Goal: Transaction & Acquisition: Purchase product/service

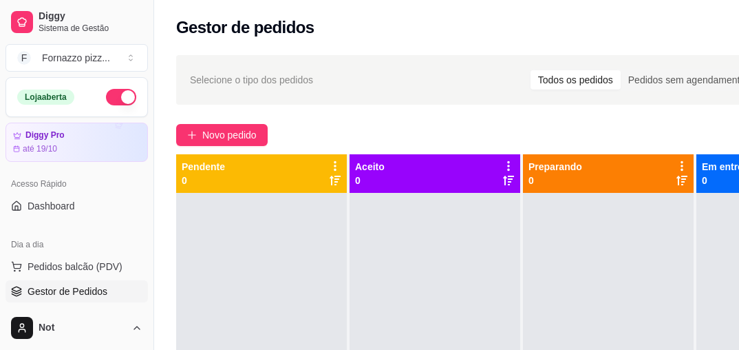
scroll to position [157, 154]
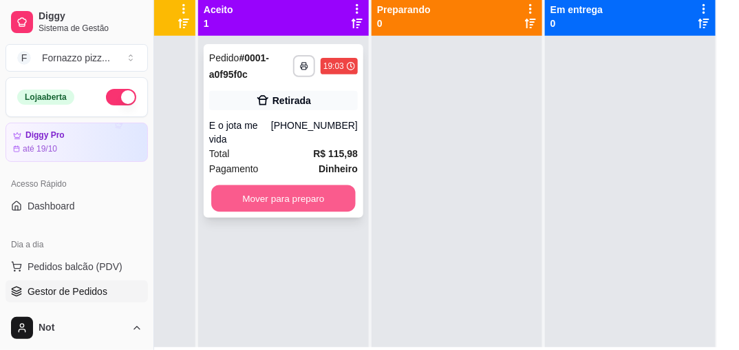
click at [310, 185] on button "Mover para preparo" at bounding box center [283, 198] width 145 height 27
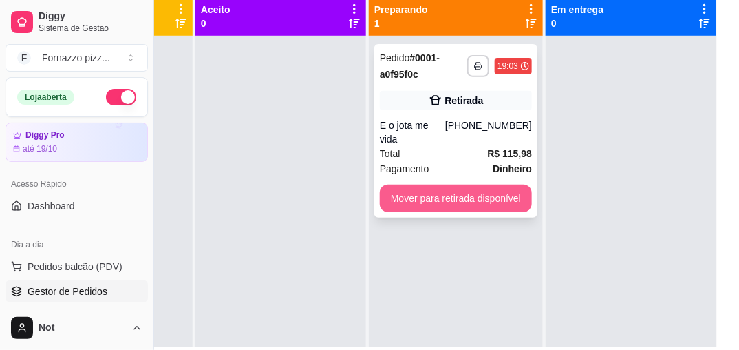
click at [425, 184] on button "Mover para retirada disponível" at bounding box center [456, 198] width 152 height 28
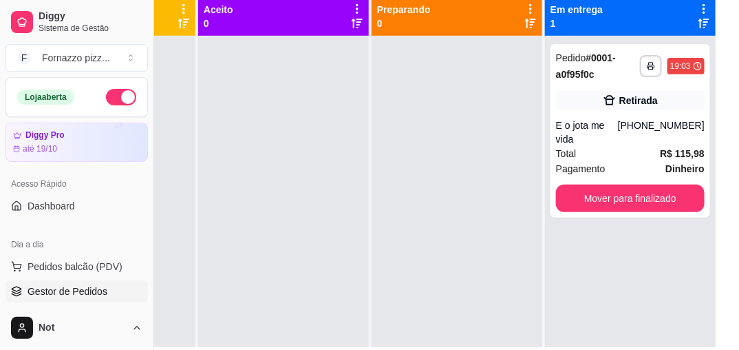
click at [425, 178] on div at bounding box center [457, 211] width 171 height 350
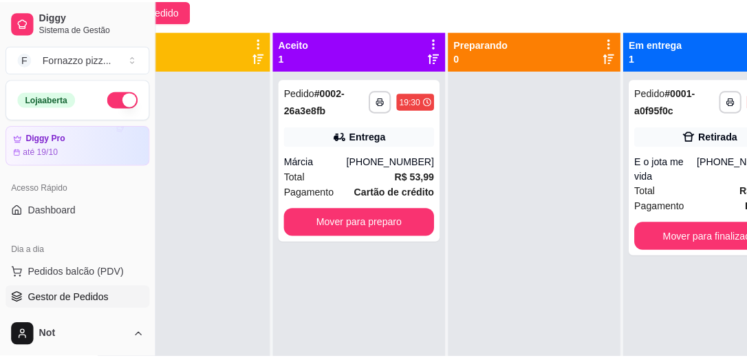
scroll to position [124, 76]
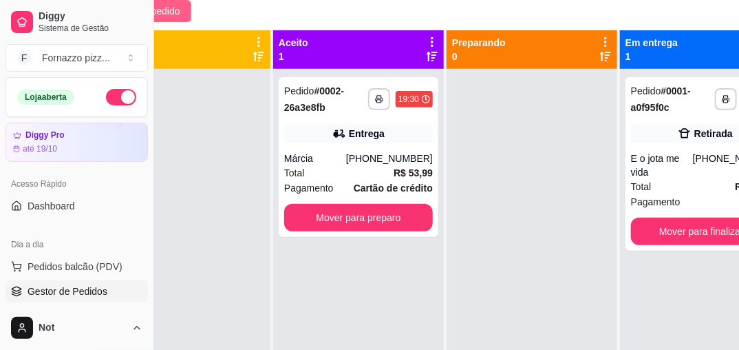
click at [164, 10] on span "Novo pedido" at bounding box center [153, 10] width 54 height 15
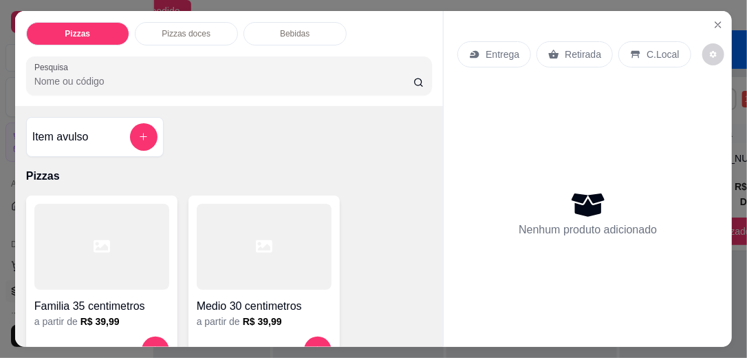
click at [147, 273] on div at bounding box center [101, 247] width 135 height 86
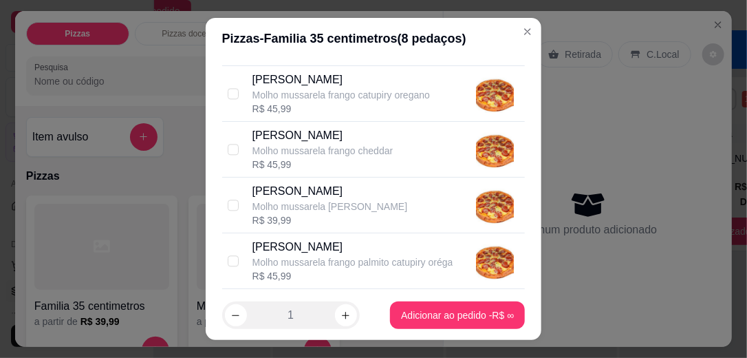
scroll to position [1213, 0]
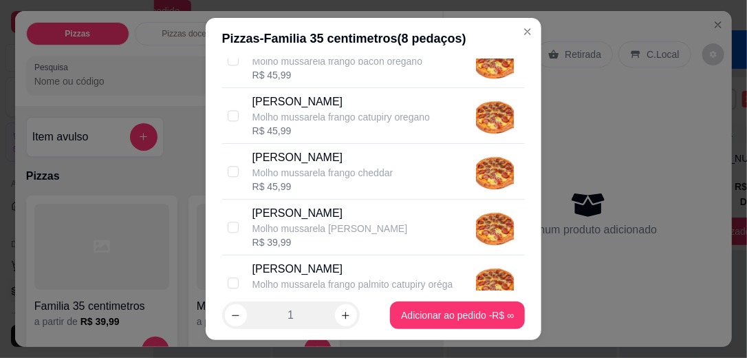
click at [383, 99] on p "[PERSON_NAME]" at bounding box center [342, 102] width 178 height 17
checkbox input "true"
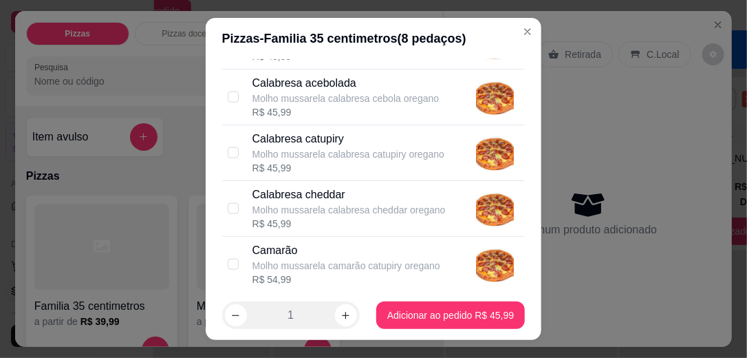
scroll to position [596, 0]
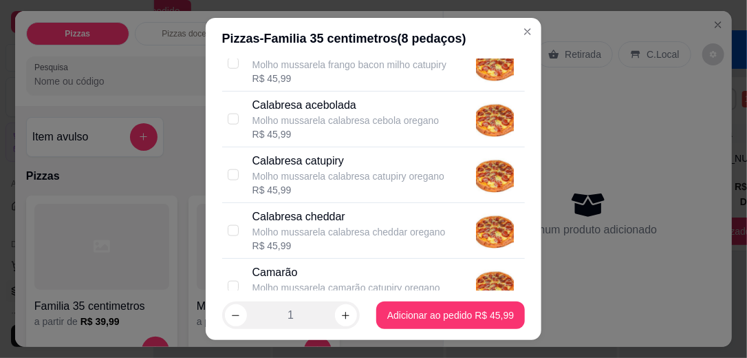
click at [400, 106] on p "Calabresa acebolada" at bounding box center [346, 105] width 187 height 17
checkbox input "true"
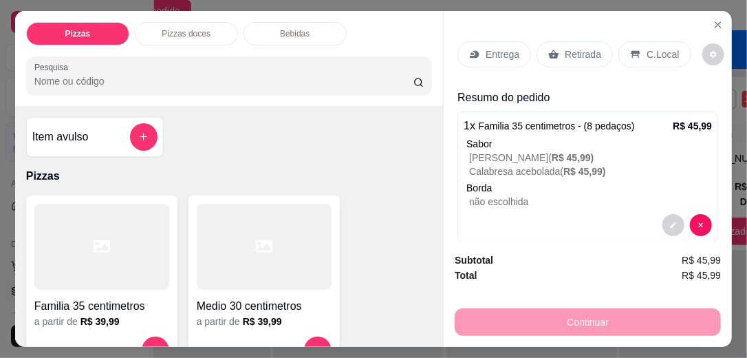
drag, startPoint x: 667, startPoint y: 243, endPoint x: 678, endPoint y: 255, distance: 16.6
click at [678, 255] on div "Subtotal R$ 45,99 Total R$ 45,99 Continuar" at bounding box center [588, 294] width 288 height 105
click at [637, 317] on div "Continuar" at bounding box center [588, 320] width 266 height 31
click at [663, 215] on button "decrease-product-quantity" at bounding box center [673, 224] width 21 height 21
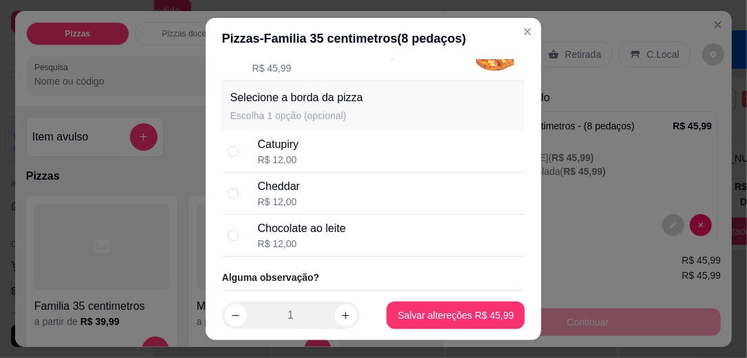
scroll to position [1965, 0]
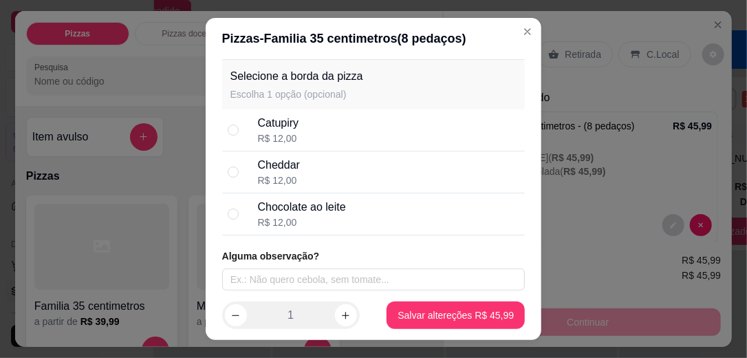
click at [246, 130] on div "Catupiry R$ 12,00" at bounding box center [373, 130] width 303 height 42
radio input "true"
click at [246, 130] on div "Catupiry R$ 12,00" at bounding box center [373, 130] width 303 height 42
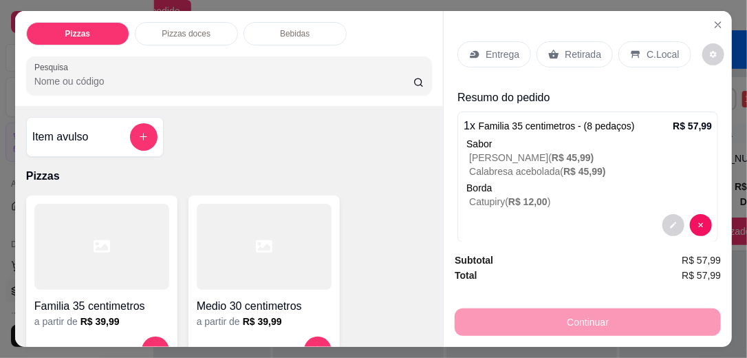
click at [490, 47] on p "Entrega" at bounding box center [503, 54] width 34 height 14
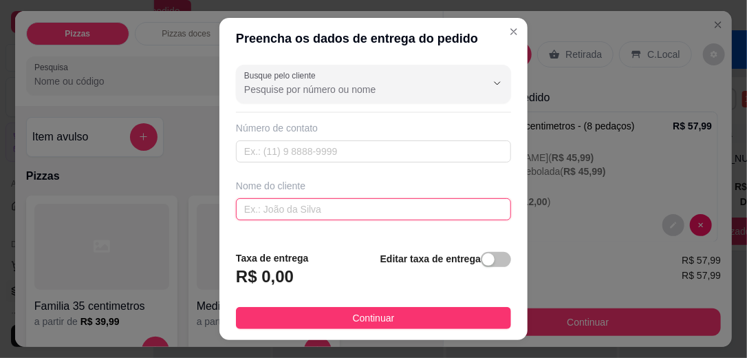
click at [250, 209] on input "text" at bounding box center [373, 209] width 275 height 22
type input "[PERSON_NAME]"
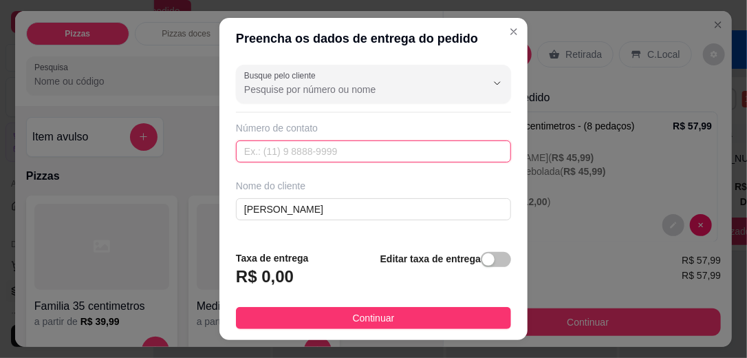
click at [270, 149] on input "text" at bounding box center [373, 151] width 275 height 22
type input "[PHONE_NUMBER]"
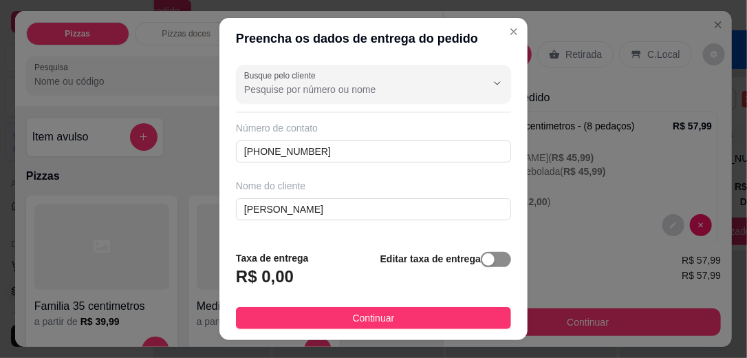
click at [493, 262] on span "button" at bounding box center [496, 259] width 30 height 15
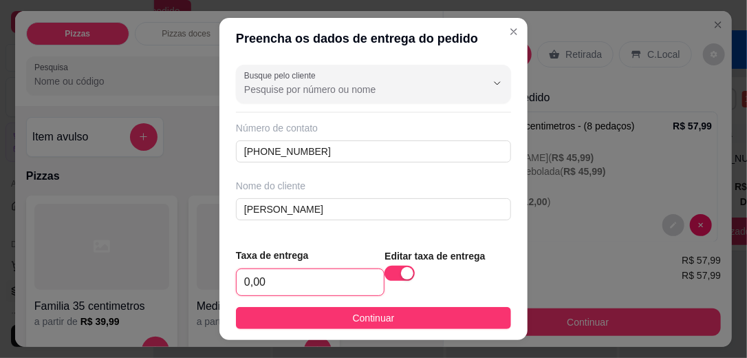
click at [275, 281] on input "0,00" at bounding box center [310, 282] width 147 height 26
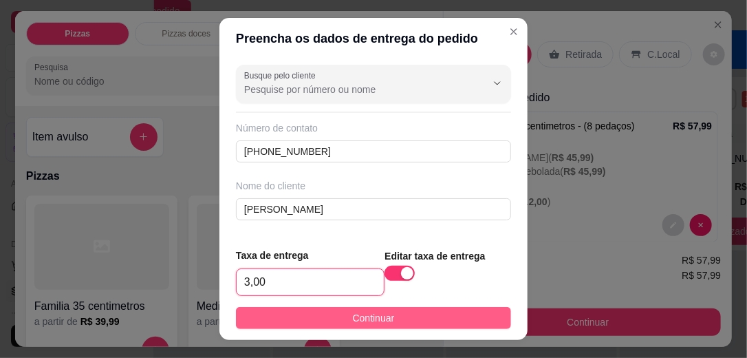
type input "3,00"
click at [305, 314] on button "Continuar" at bounding box center [373, 318] width 275 height 22
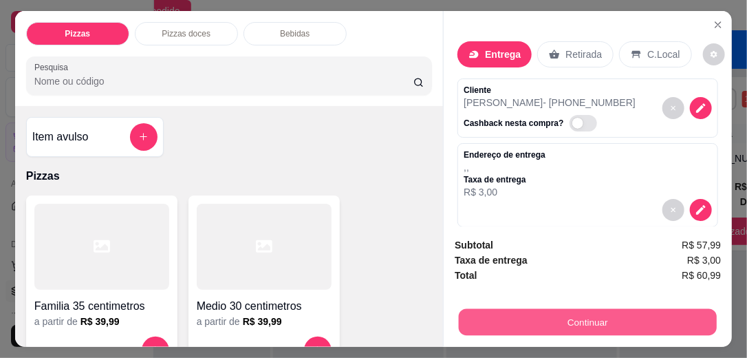
click at [539, 319] on button "Continuar" at bounding box center [588, 322] width 258 height 27
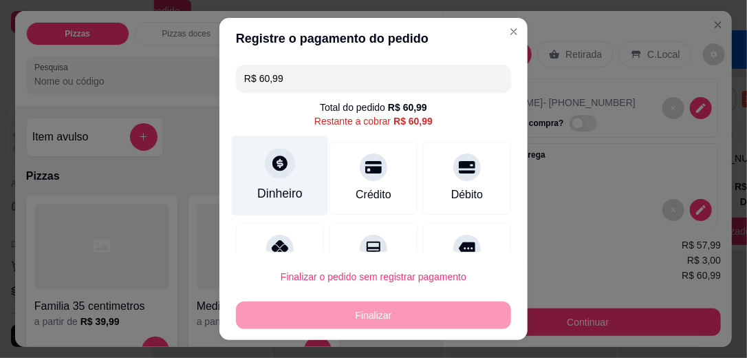
click at [261, 176] on div "Dinheiro" at bounding box center [280, 176] width 97 height 81
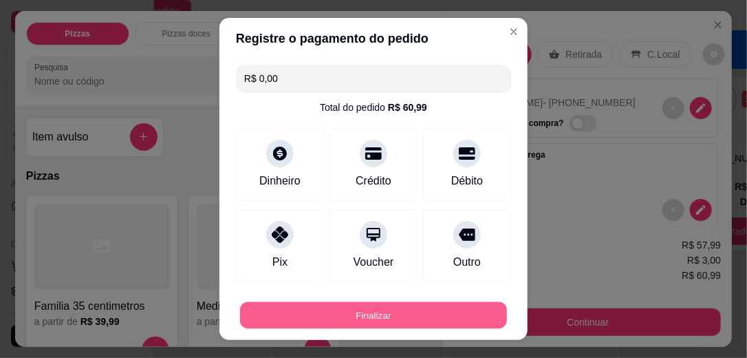
click at [387, 321] on button "Finalizar" at bounding box center [373, 315] width 267 height 27
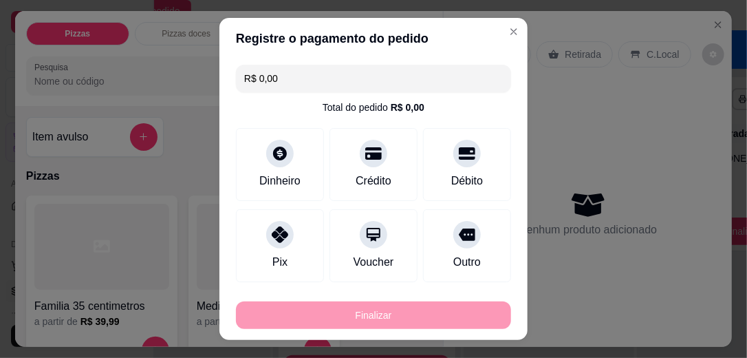
type input "-R$ 60,99"
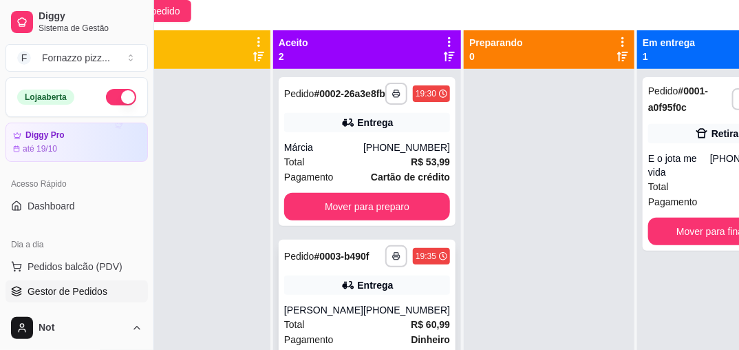
click at [387, 296] on div "**********" at bounding box center [367, 313] width 177 height 149
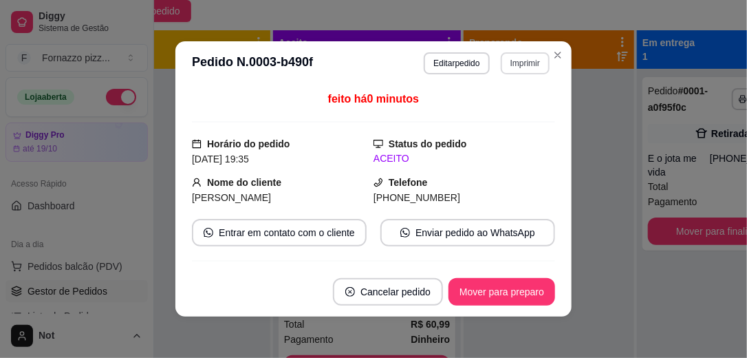
click at [523, 61] on button "Imprimir" at bounding box center [525, 63] width 49 height 22
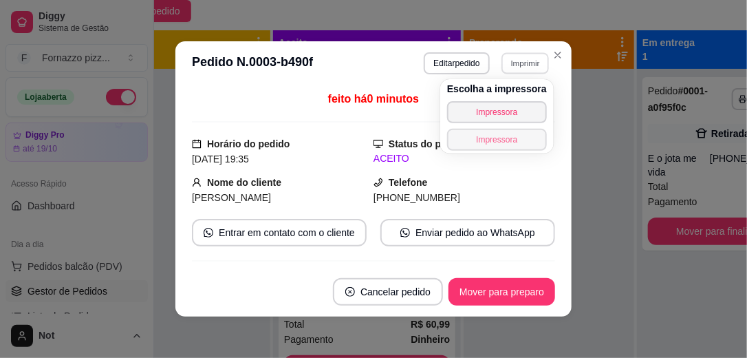
click at [499, 130] on button "Impressora" at bounding box center [497, 140] width 100 height 22
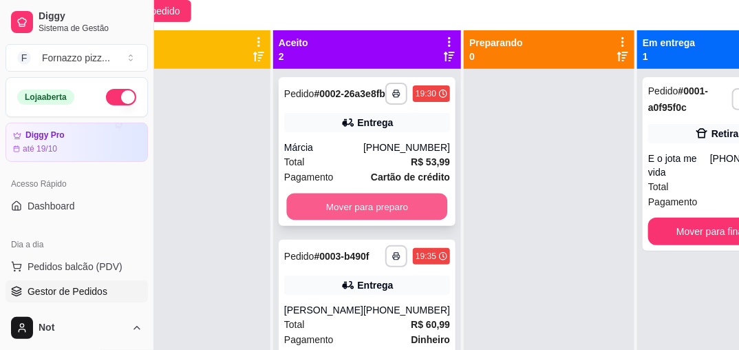
click at [373, 209] on button "Mover para preparo" at bounding box center [367, 206] width 161 height 27
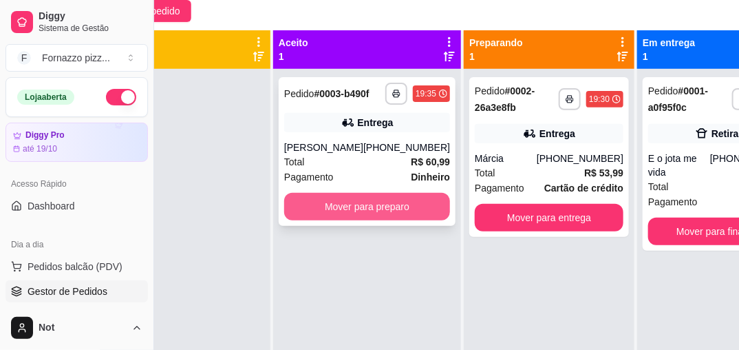
click at [356, 212] on button "Mover para preparo" at bounding box center [367, 207] width 166 height 28
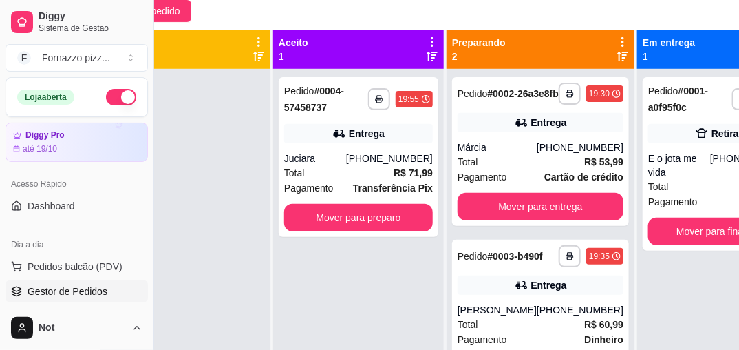
click at [176, 89] on div at bounding box center [185, 244] width 171 height 350
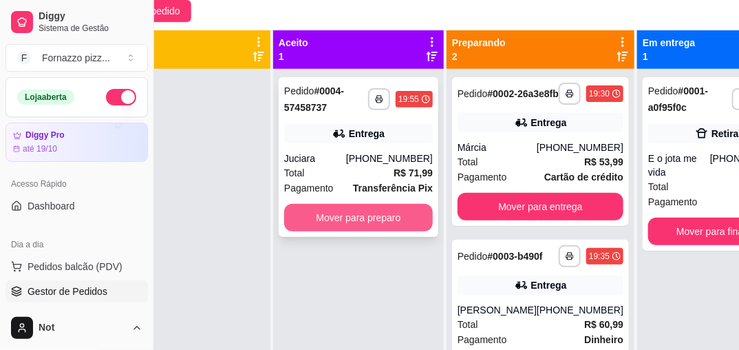
click at [372, 213] on button "Mover para preparo" at bounding box center [358, 218] width 149 height 28
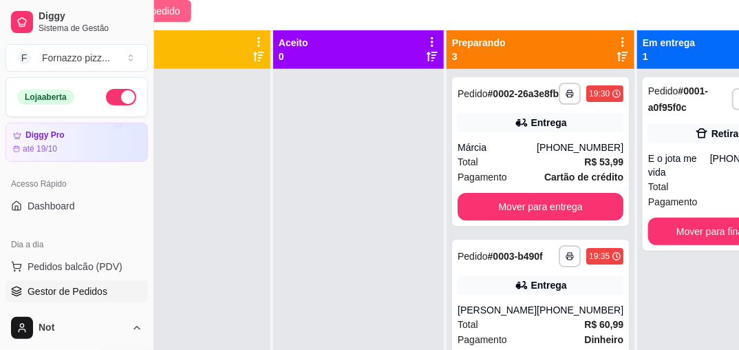
click at [182, 8] on button "Novo pedido" at bounding box center [146, 11] width 92 height 22
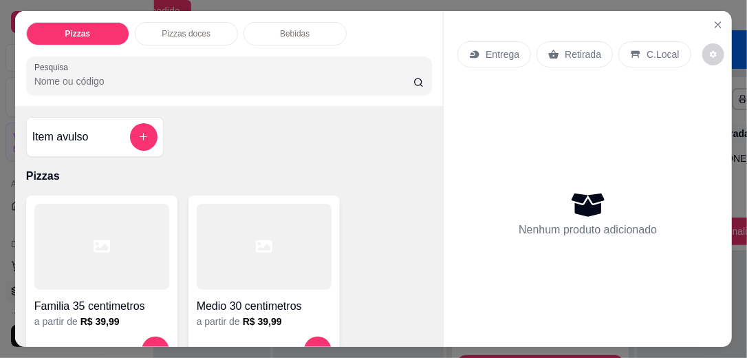
click at [89, 266] on div at bounding box center [101, 247] width 135 height 86
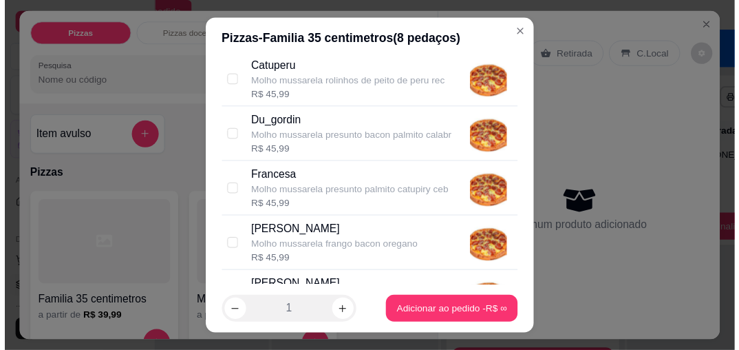
scroll to position [1079, 0]
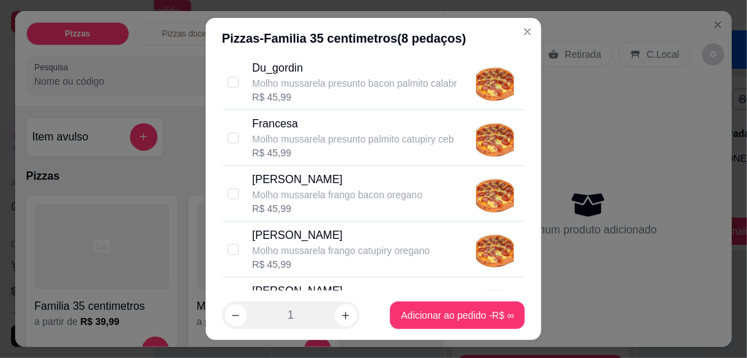
click at [449, 246] on div "[PERSON_NAME] [PERSON_NAME] frango catupiry oregano R$ 45,99" at bounding box center [387, 249] width 268 height 44
checkbox input "true"
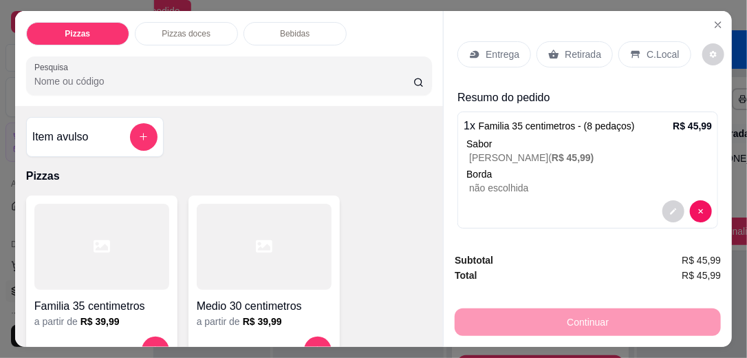
click at [142, 279] on div at bounding box center [101, 247] width 135 height 86
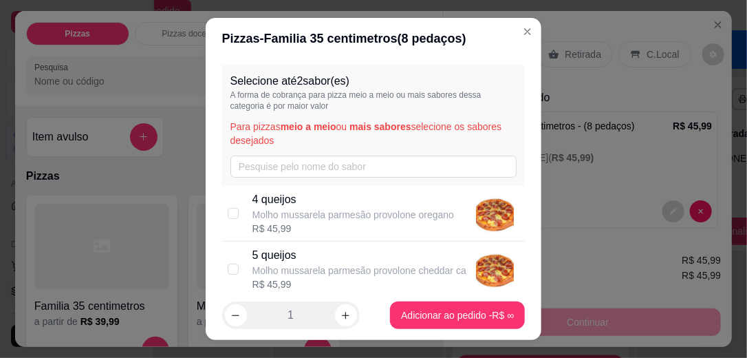
click at [435, 261] on p "5 queijos" at bounding box center [360, 255] width 214 height 17
checkbox input "true"
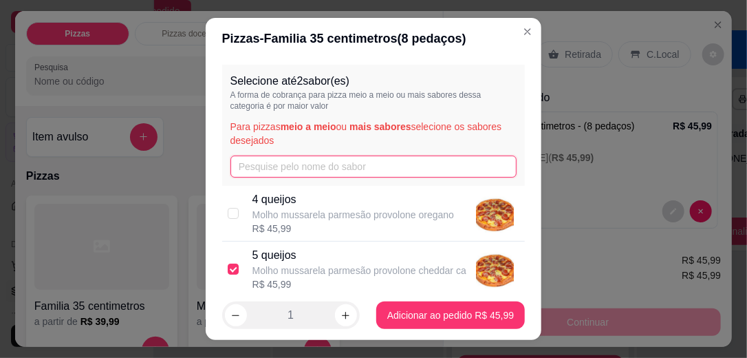
click at [293, 165] on input "text" at bounding box center [374, 167] width 287 height 22
type input "po"
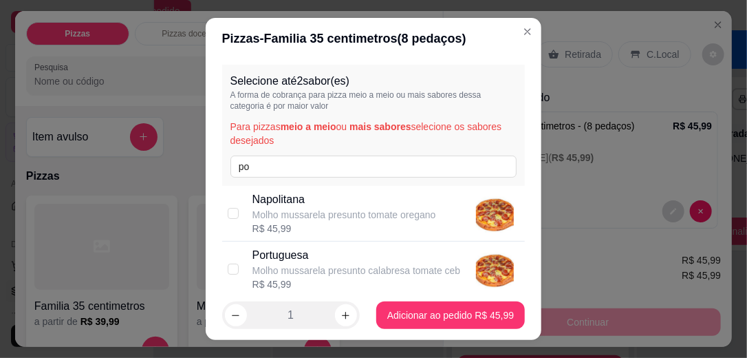
click at [238, 261] on div "Portuguesa Molho mussarela presunto calabresa tomate ceb R$ 45,99" at bounding box center [373, 270] width 303 height 56
checkbox input "true"
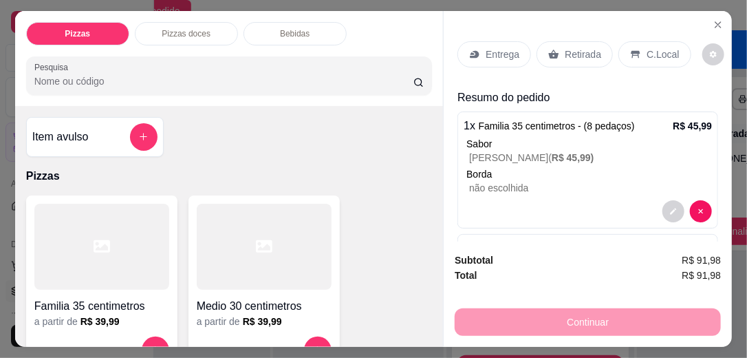
click at [487, 52] on p "Entrega" at bounding box center [503, 54] width 34 height 14
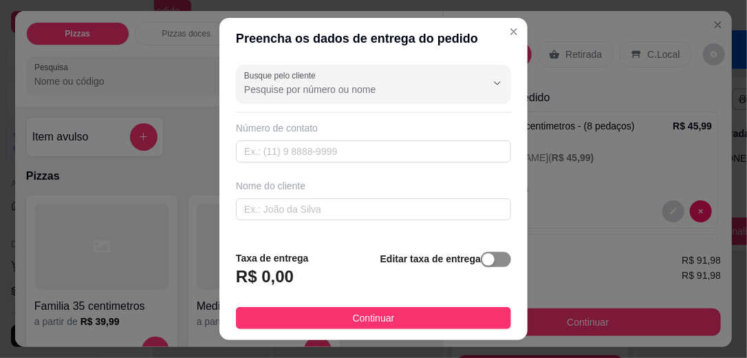
click at [482, 259] on div "button" at bounding box center [488, 259] width 12 height 12
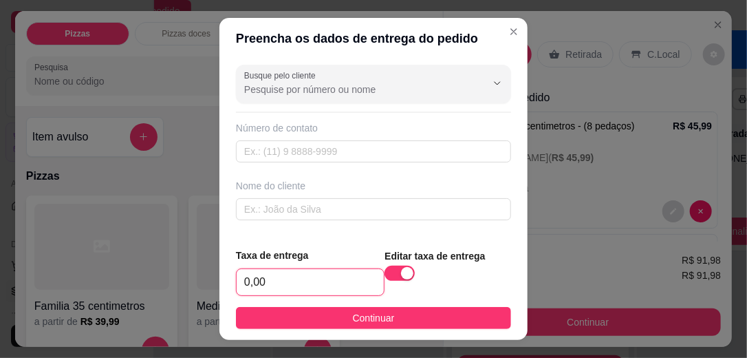
click at [268, 287] on input "0,00" at bounding box center [310, 282] width 147 height 26
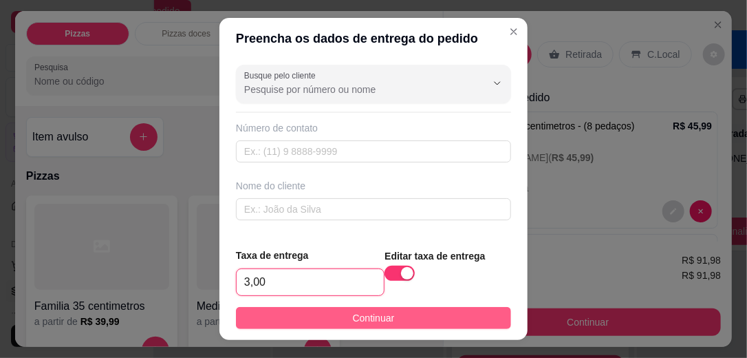
type input "3,00"
click at [361, 316] on span "Continuar" at bounding box center [374, 317] width 42 height 15
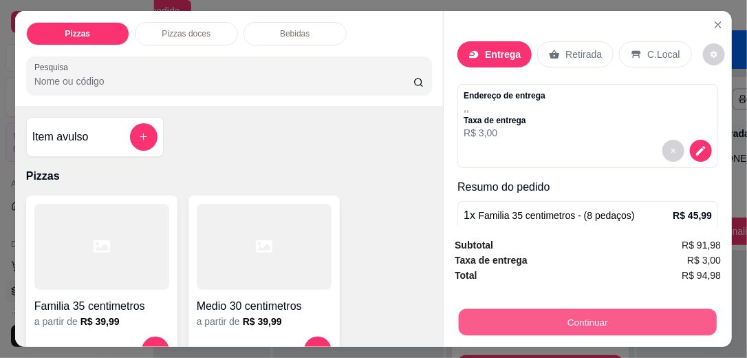
click at [513, 317] on button "Continuar" at bounding box center [588, 322] width 258 height 27
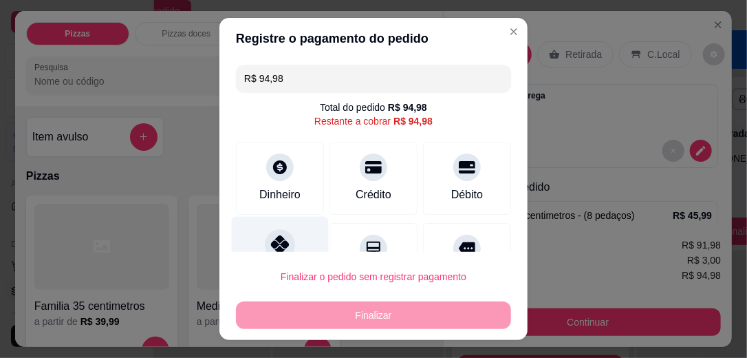
click at [275, 236] on icon at bounding box center [280, 244] width 18 height 18
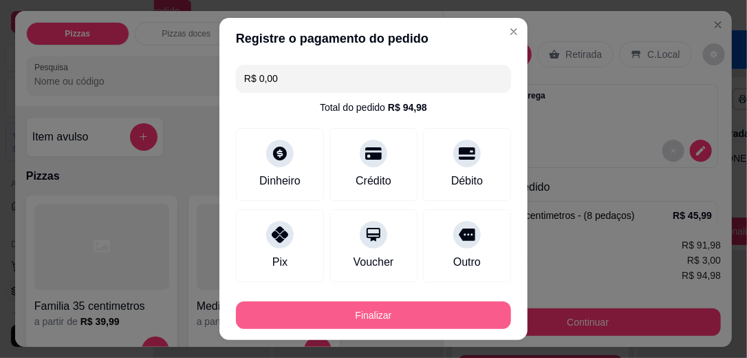
click at [384, 319] on button "Finalizar" at bounding box center [373, 315] width 275 height 28
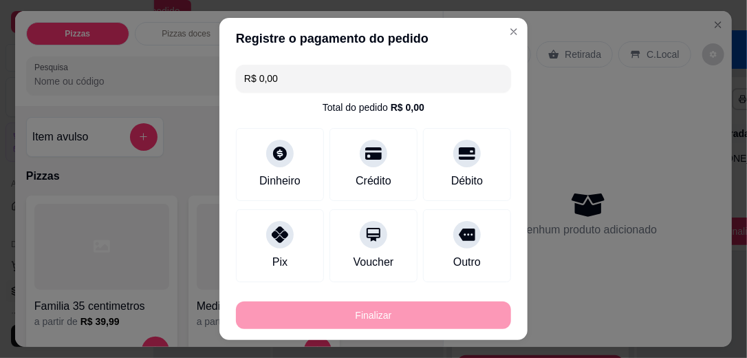
type input "-R$ 94,98"
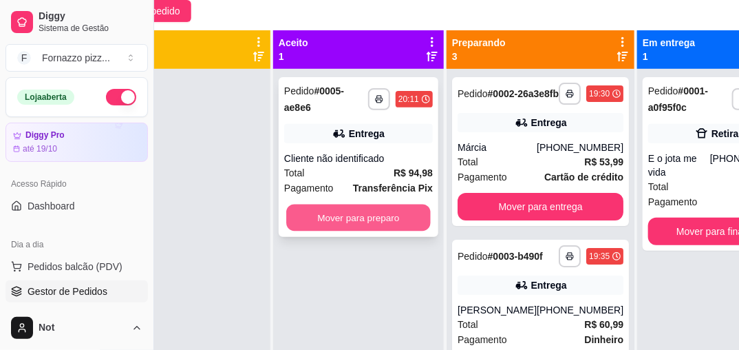
click at [378, 217] on button "Mover para preparo" at bounding box center [358, 217] width 145 height 27
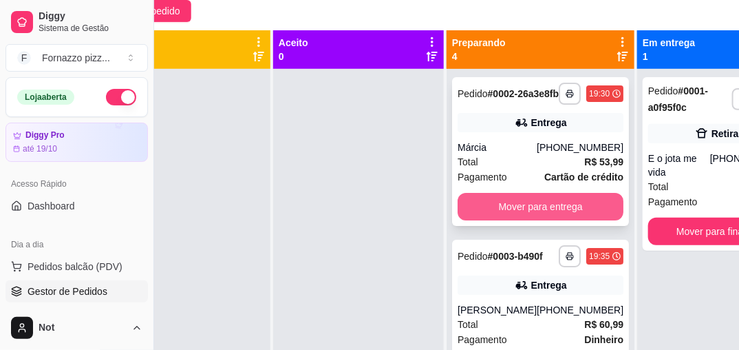
click at [542, 218] on button "Mover para entrega" at bounding box center [541, 207] width 166 height 28
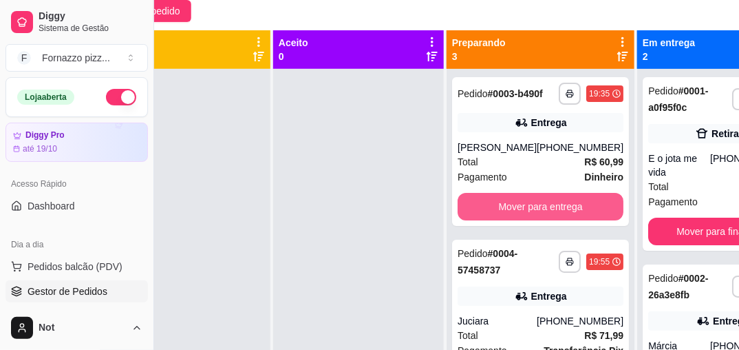
click at [542, 218] on button "Mover para entrega" at bounding box center [541, 207] width 166 height 28
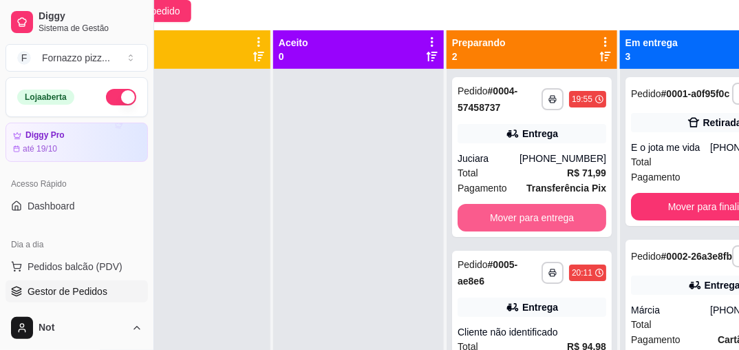
click at [542, 218] on button "Mover para entrega" at bounding box center [532, 218] width 149 height 28
